Goal: Task Accomplishment & Management: Manage account settings

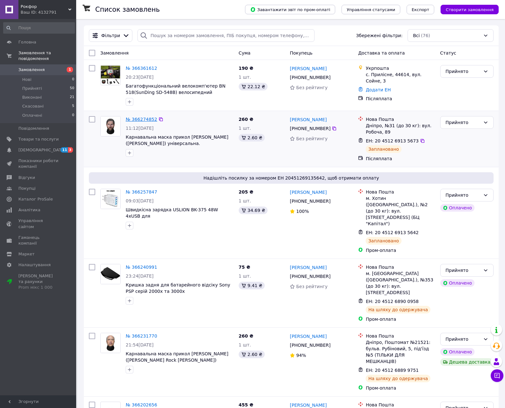
click at [141, 117] on link "№ 366274852" at bounding box center [141, 119] width 31 height 5
click at [141, 118] on link "№ 366274852" at bounding box center [141, 119] width 31 height 5
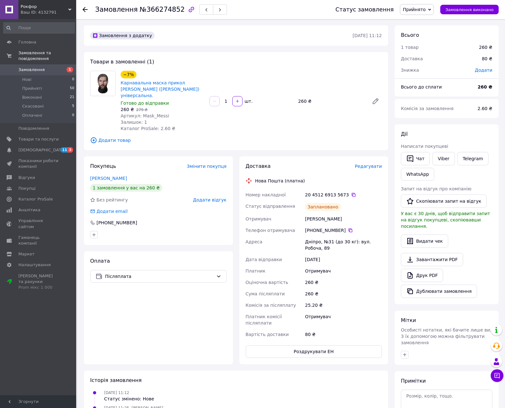
click at [157, 113] on span "Артикул: Mask_Messi" at bounding box center [145, 115] width 49 height 5
copy span "Mask_Messi"
